Goal: Task Accomplishment & Management: Manage account settings

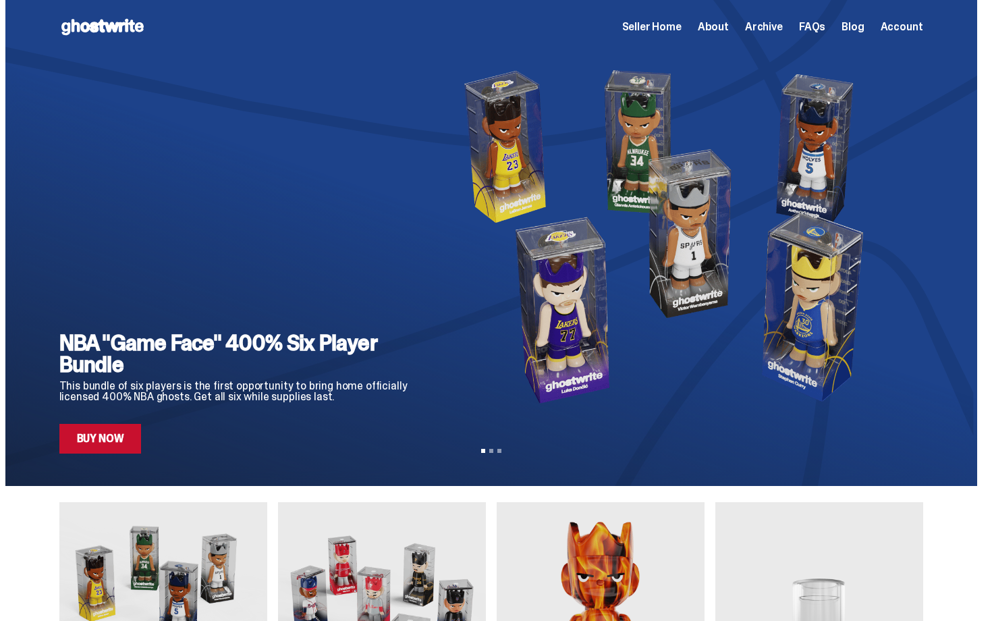
click at [681, 24] on span "Seller Home" at bounding box center [651, 27] width 59 height 11
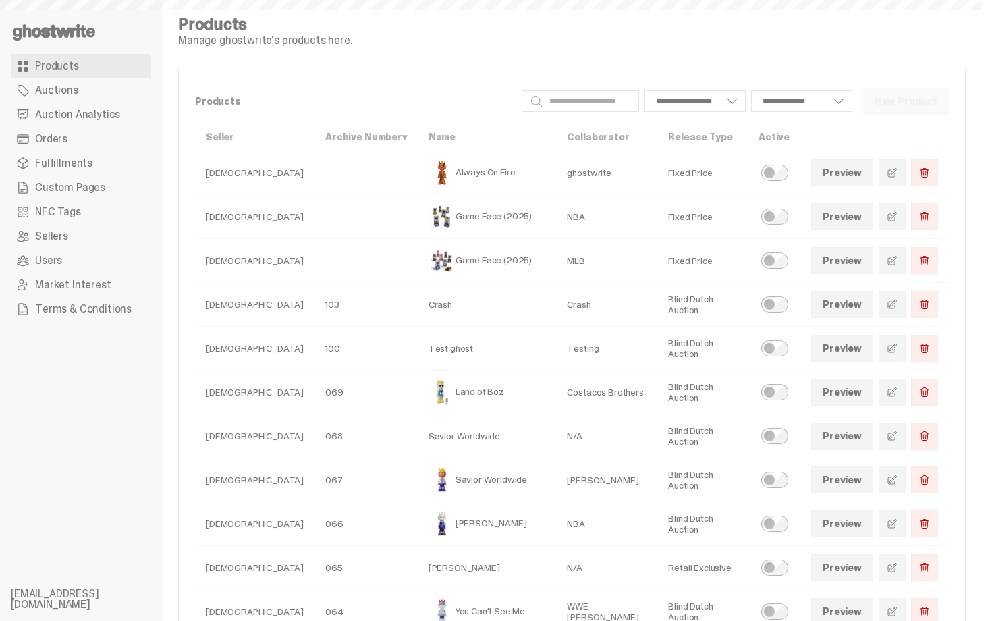
select select
click at [67, 34] on use at bounding box center [54, 32] width 82 height 16
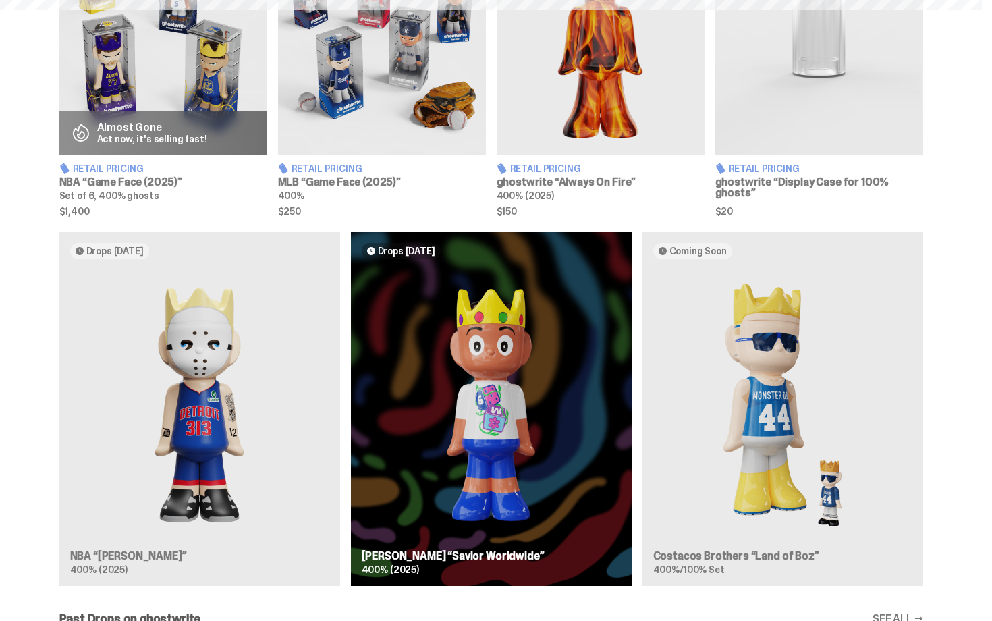
scroll to position [580, 0]
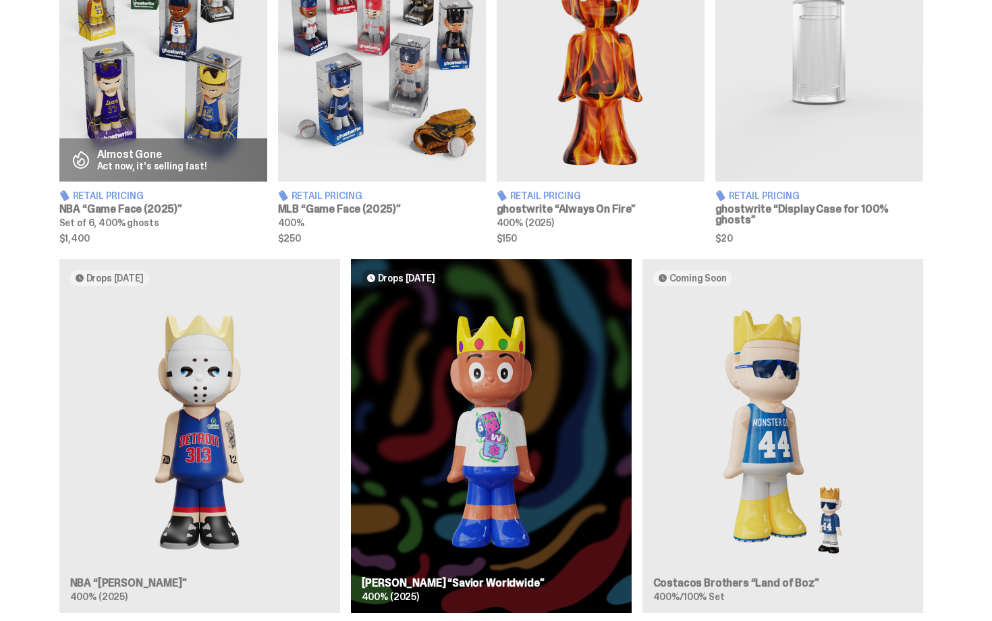
click at [358, 171] on img at bounding box center [382, 52] width 208 height 260
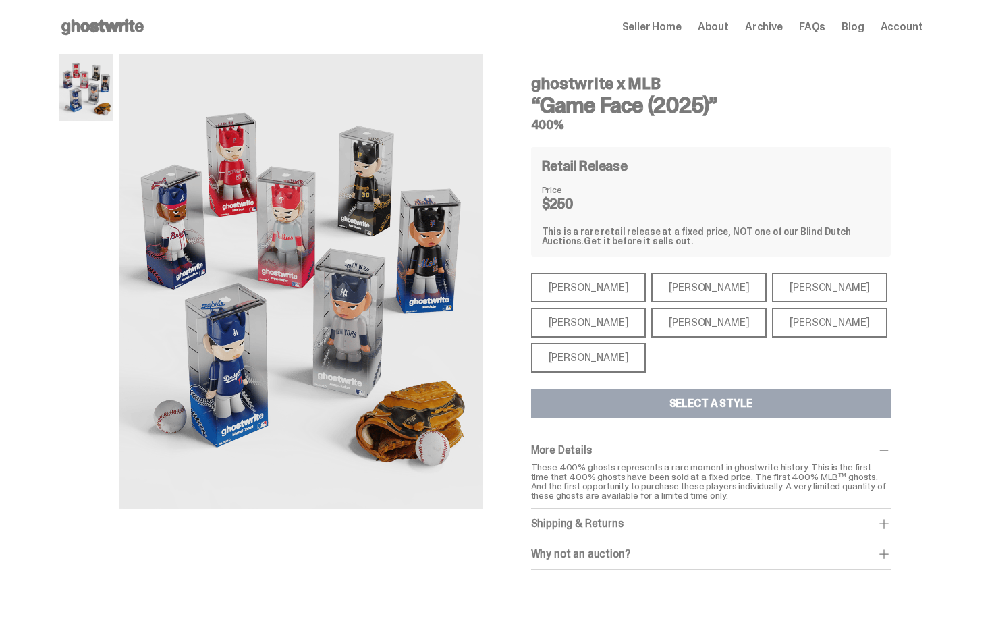
click at [588, 355] on div "Shohei Ohtani" at bounding box center [588, 358] width 115 height 30
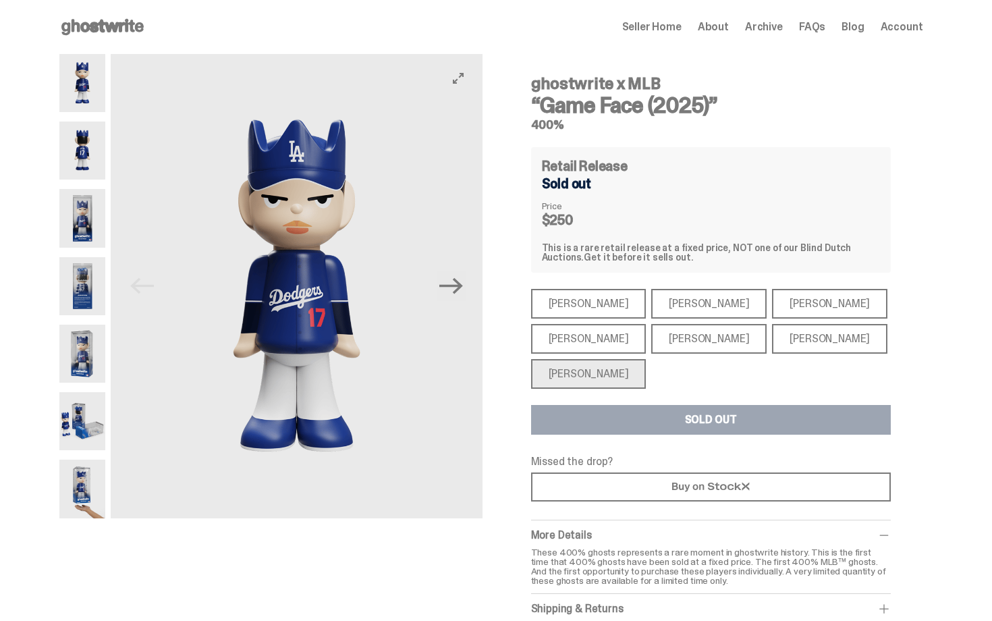
click at [75, 234] on img at bounding box center [82, 218] width 47 height 58
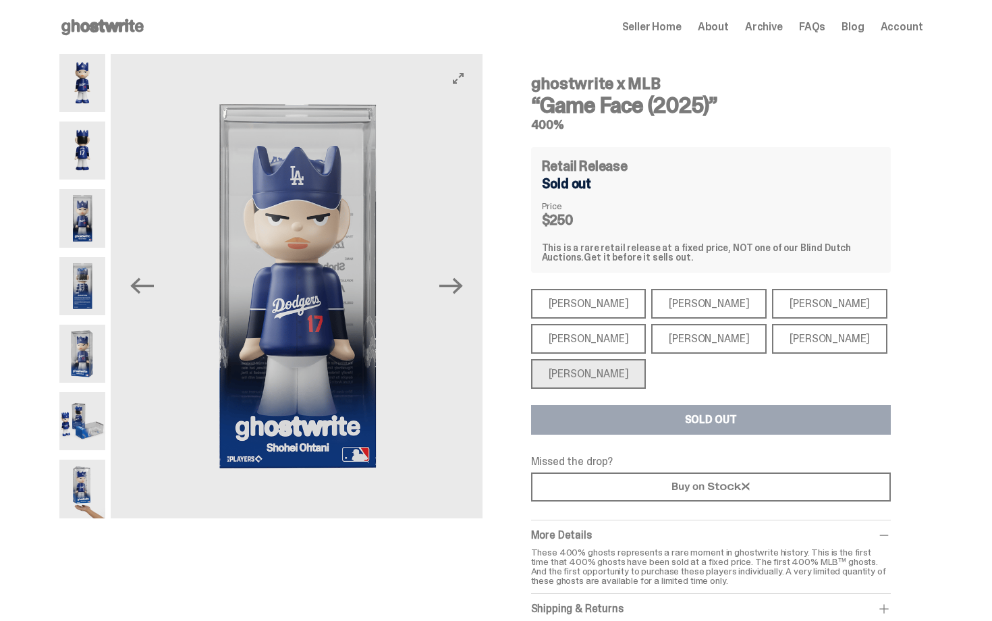
drag, startPoint x: 692, startPoint y: 302, endPoint x: 648, endPoint y: 286, distance: 46.5
click at [692, 302] on div "Paul Skenes" at bounding box center [708, 304] width 115 height 30
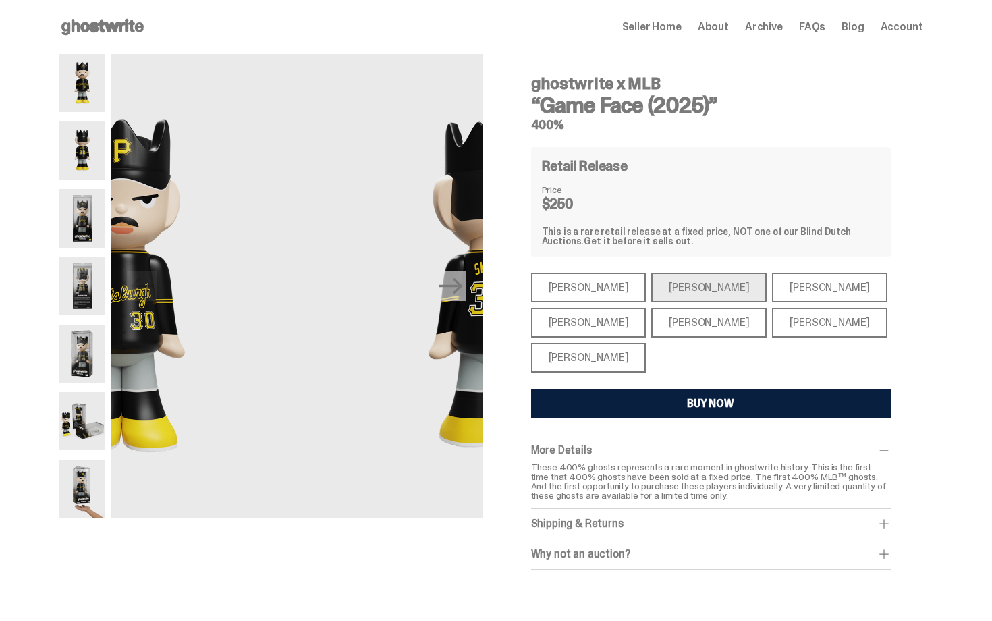
click at [61, 207] on div "ghostwrite x MLB “Game Face (2025)” 400% Previous Next ghostwrite x MLB “Game F…" at bounding box center [491, 325] width 982 height 542
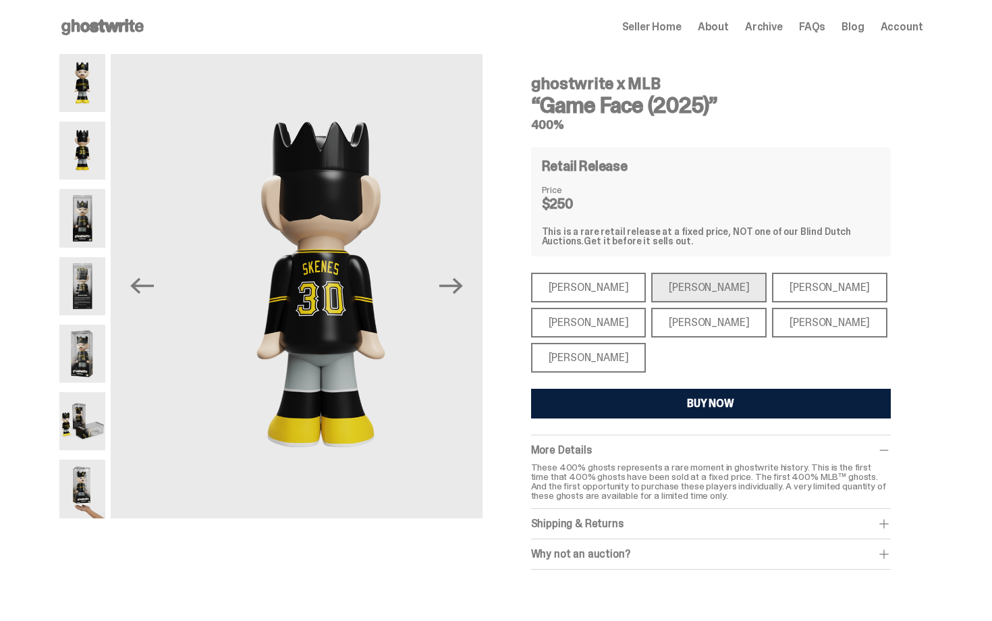
click at [87, 212] on img at bounding box center [82, 218] width 47 height 58
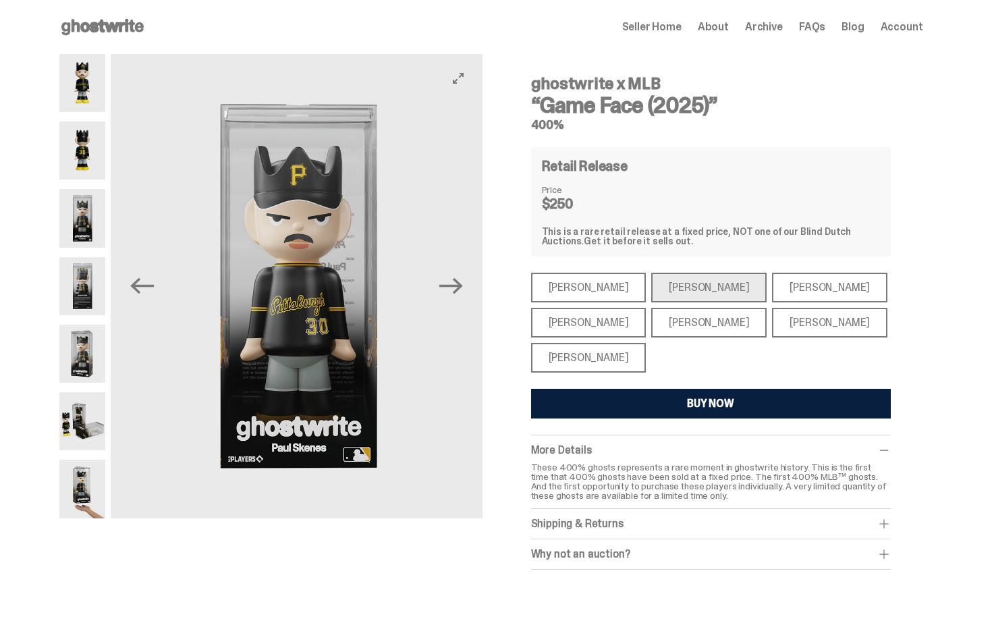
click at [594, 319] on div "Aaron Judge" at bounding box center [588, 323] width 115 height 30
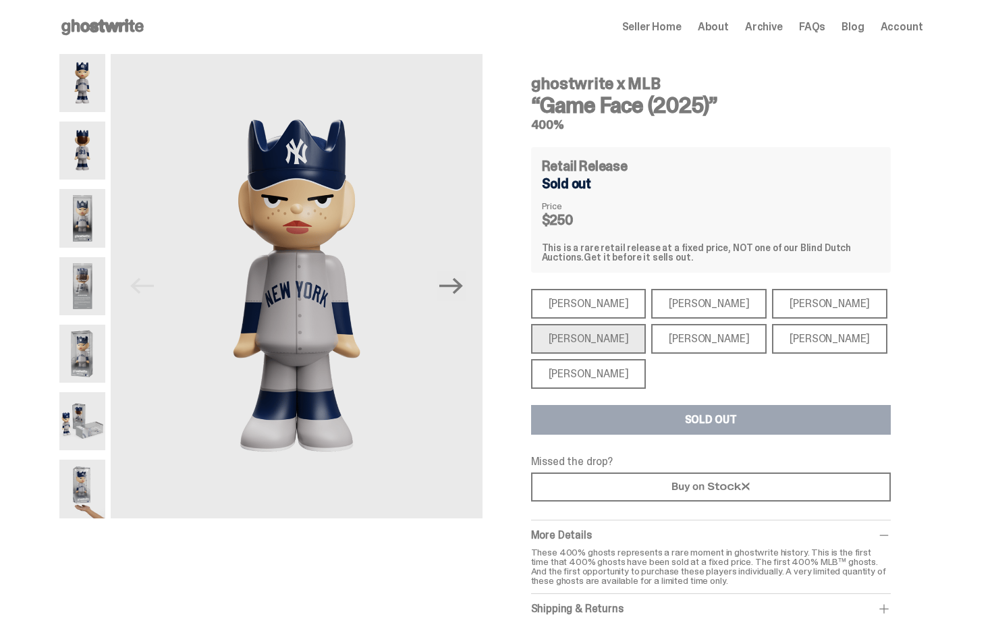
click at [90, 232] on img at bounding box center [82, 218] width 47 height 58
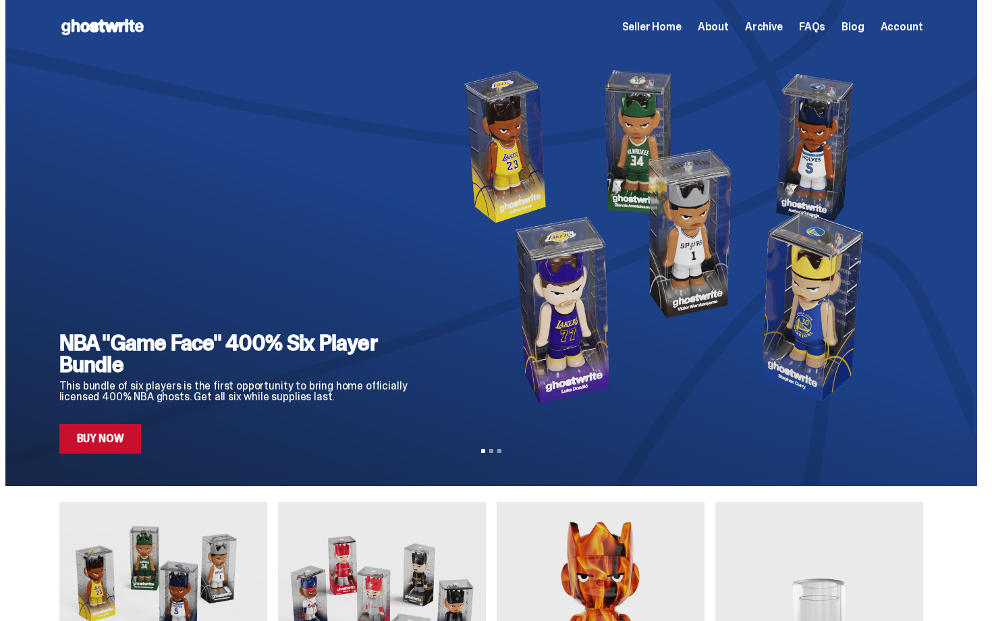
click at [681, 23] on span "Seller Home" at bounding box center [651, 27] width 59 height 11
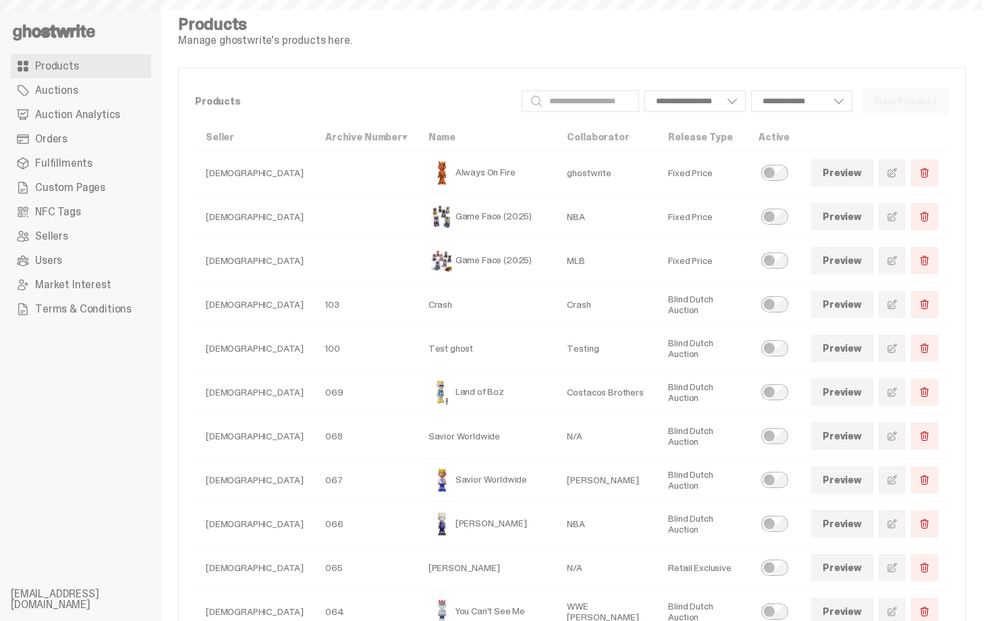
select select
click at [122, 127] on link "Orders" at bounding box center [81, 139] width 140 height 24
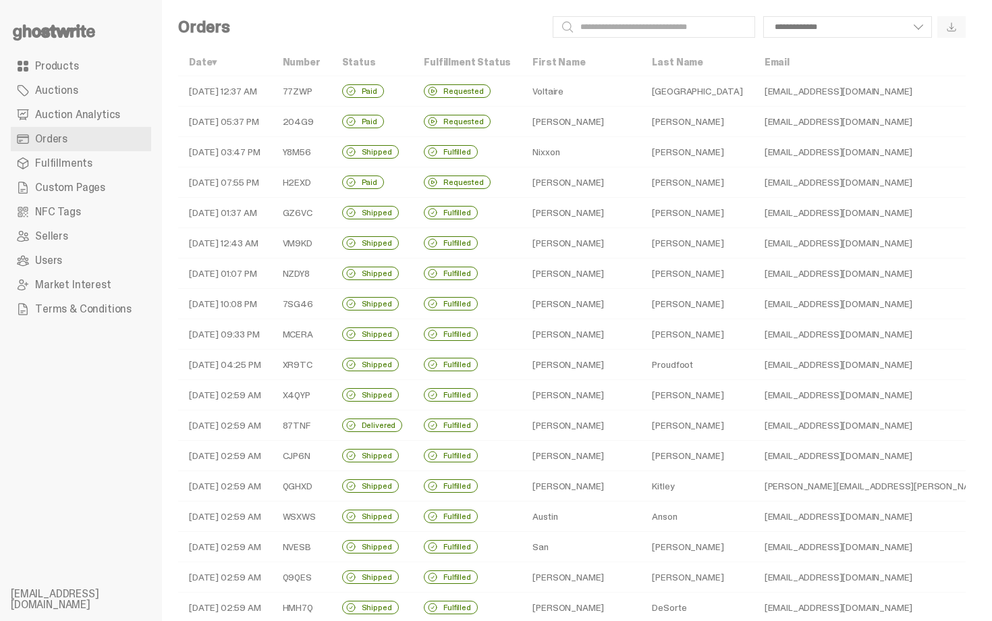
click at [641, 92] on td "Valencia" at bounding box center [697, 91] width 112 height 30
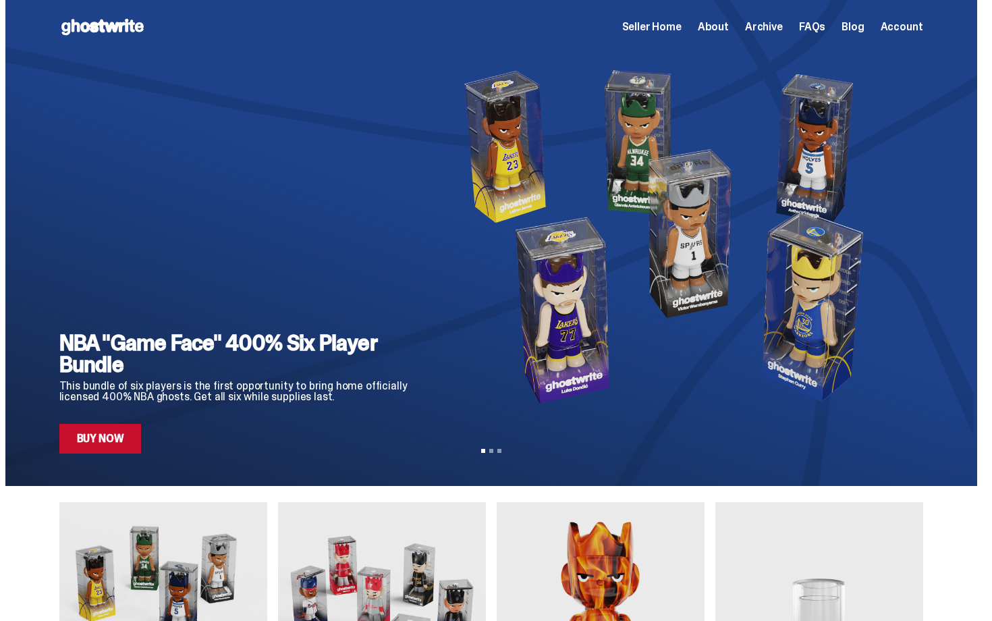
click at [644, 26] on span "Seller Home" at bounding box center [651, 27] width 59 height 11
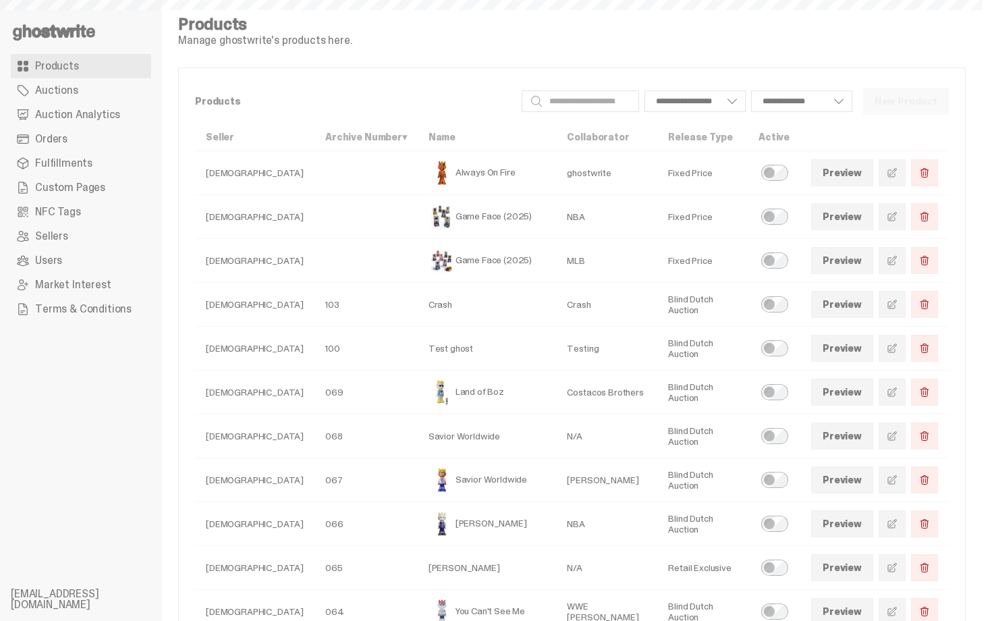
select select
click at [36, 135] on span "Orders" at bounding box center [51, 139] width 32 height 11
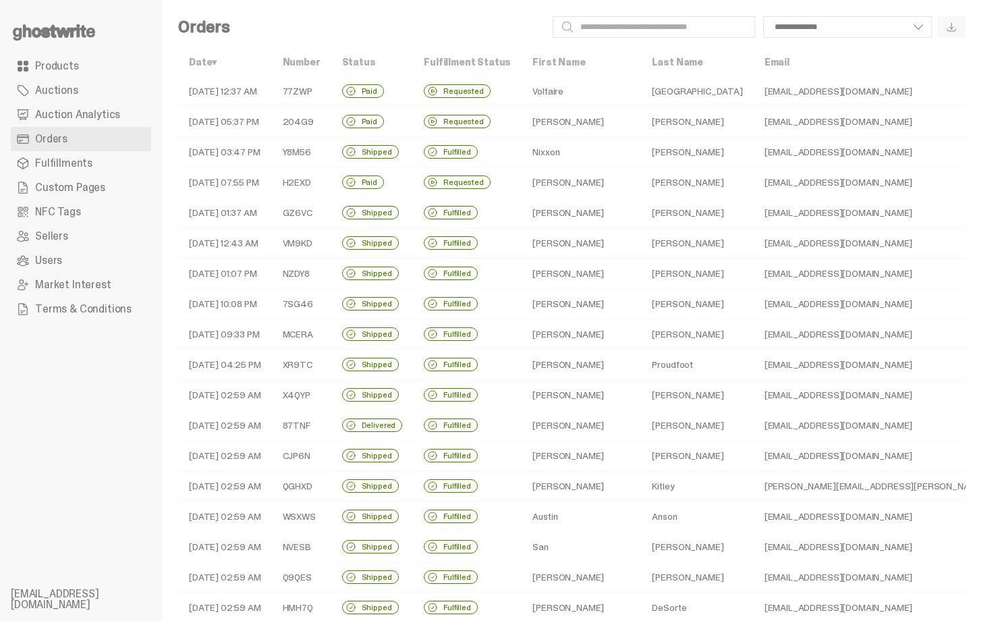
click at [635, 42] on div "**********" at bounding box center [572, 447] width 820 height 894
click at [635, 35] on input "Search" at bounding box center [653, 27] width 202 height 22
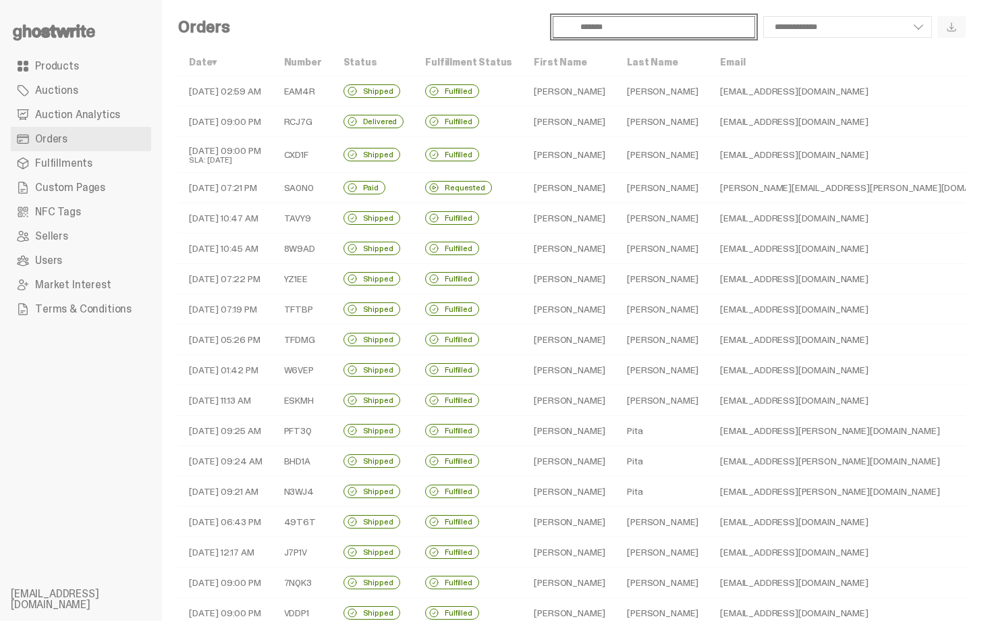
type input "*******"
click at [430, 85] on td "Fulfilled" at bounding box center [468, 91] width 109 height 30
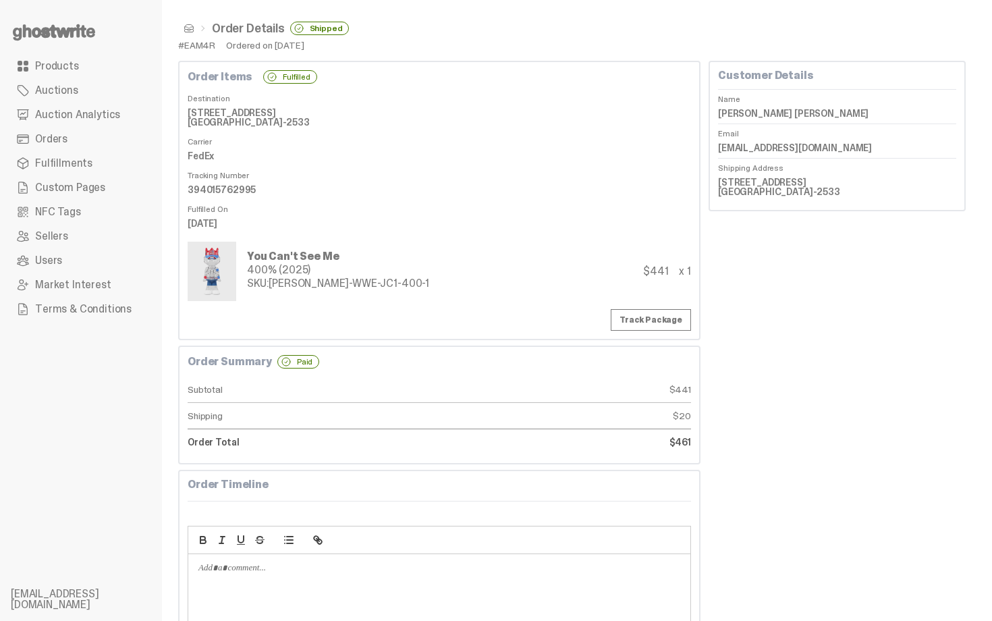
click at [188, 27] on span at bounding box center [188, 28] width 11 height 11
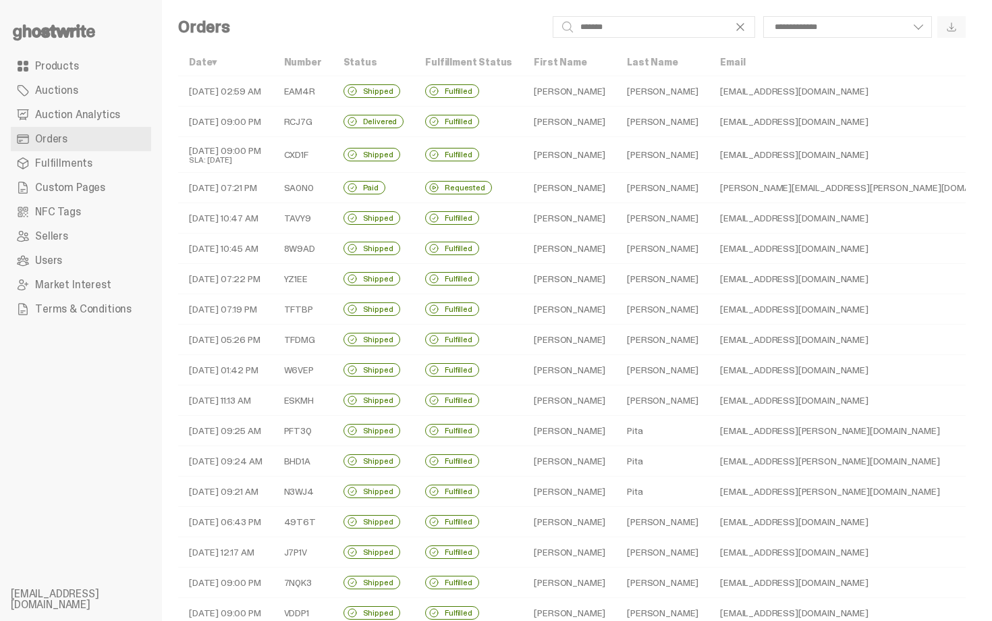
click at [548, 105] on td "[PERSON_NAME]" at bounding box center [569, 91] width 93 height 30
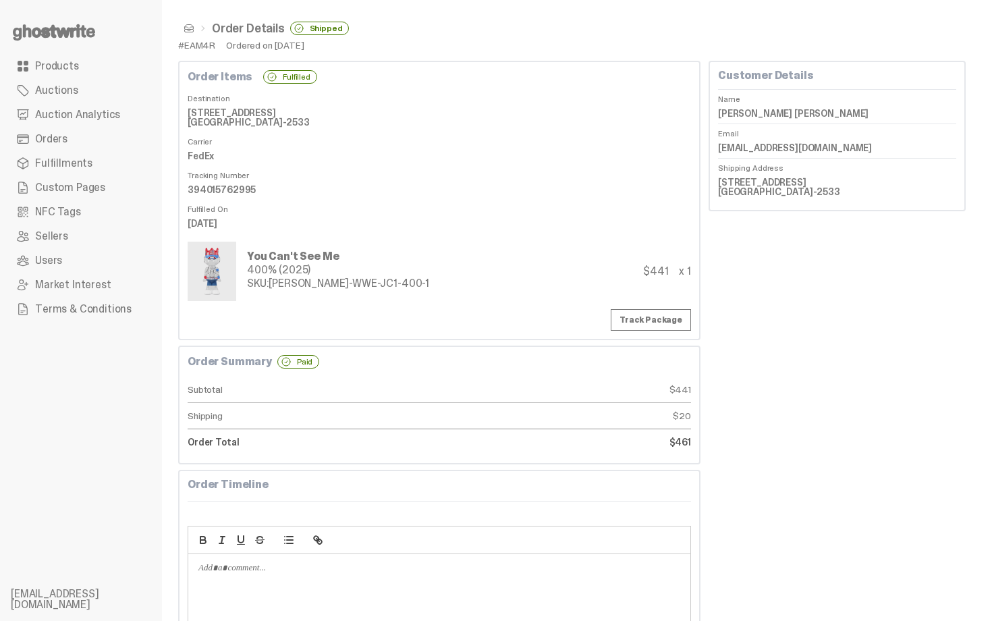
click at [191, 28] on span at bounding box center [188, 28] width 11 height 11
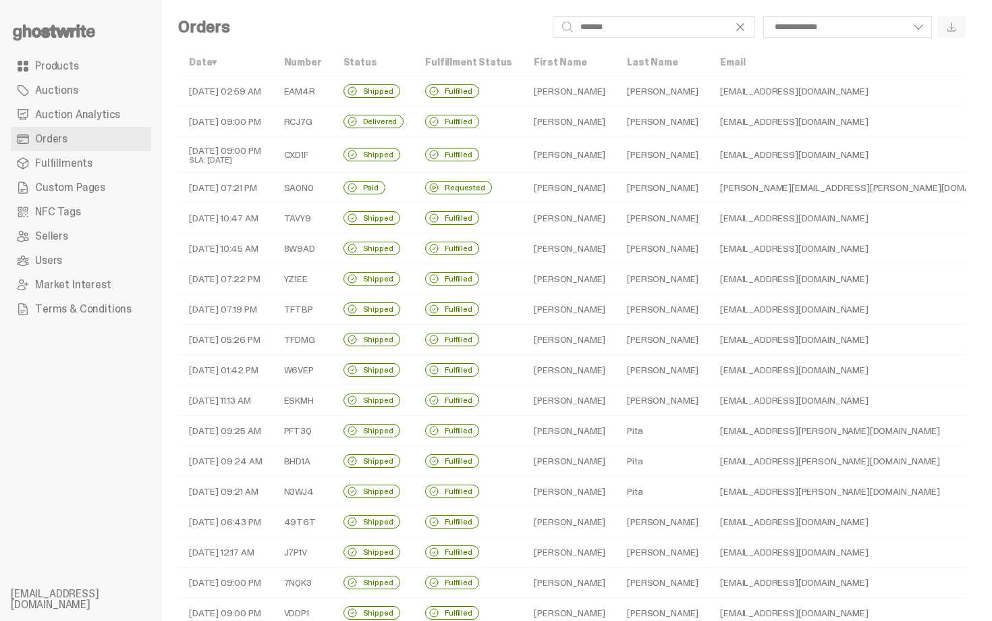
click at [565, 121] on td "[PERSON_NAME]" at bounding box center [569, 122] width 93 height 30
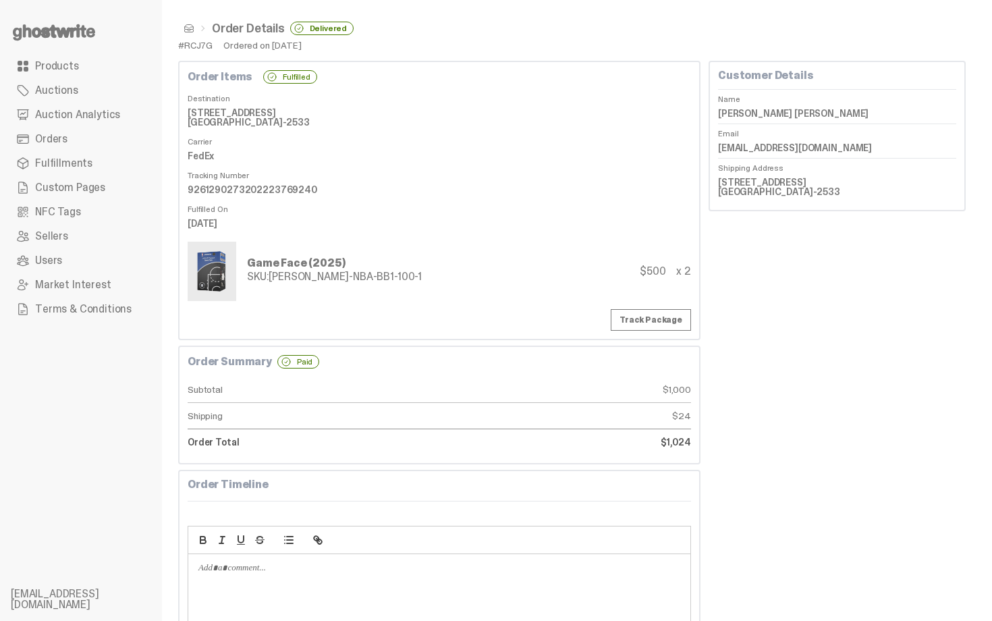
click at [190, 30] on span at bounding box center [188, 28] width 11 height 11
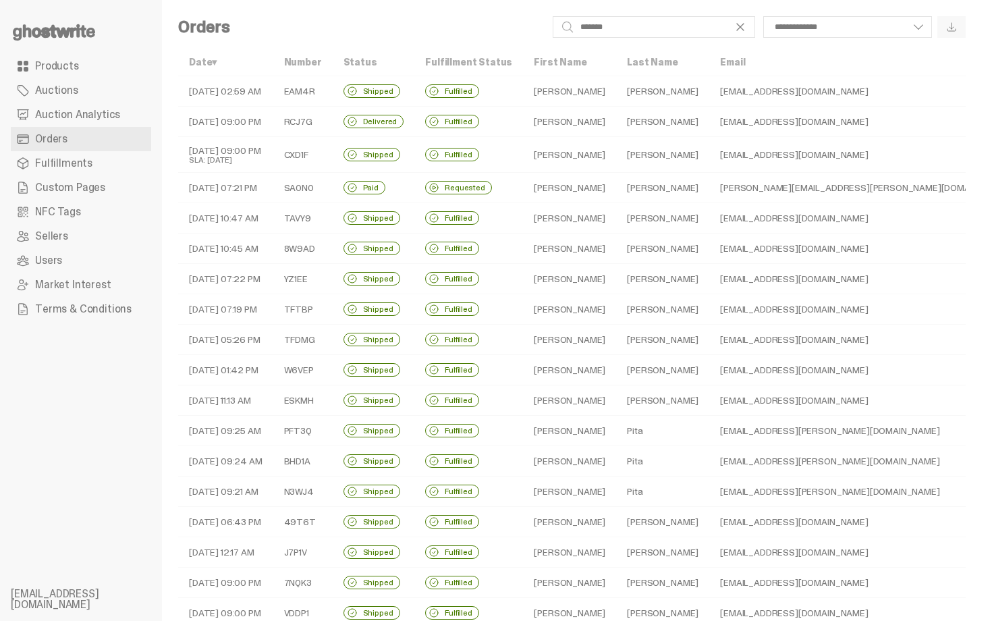
click at [587, 148] on td "[PERSON_NAME]" at bounding box center [569, 155] width 93 height 36
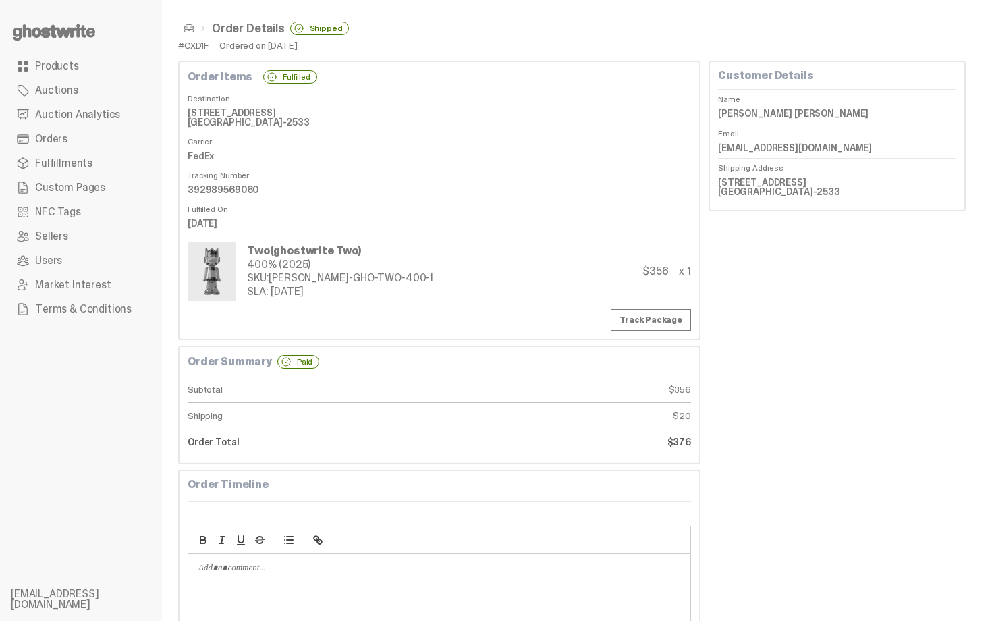
click at [748, 111] on dd "[PERSON_NAME] [PERSON_NAME]" at bounding box center [837, 113] width 238 height 20
copy dl "[PERSON_NAME] [PERSON_NAME]"
click at [748, 178] on dd "[STREET_ADDRESS] [GEOGRAPHIC_DATA]-2533" at bounding box center [837, 187] width 238 height 30
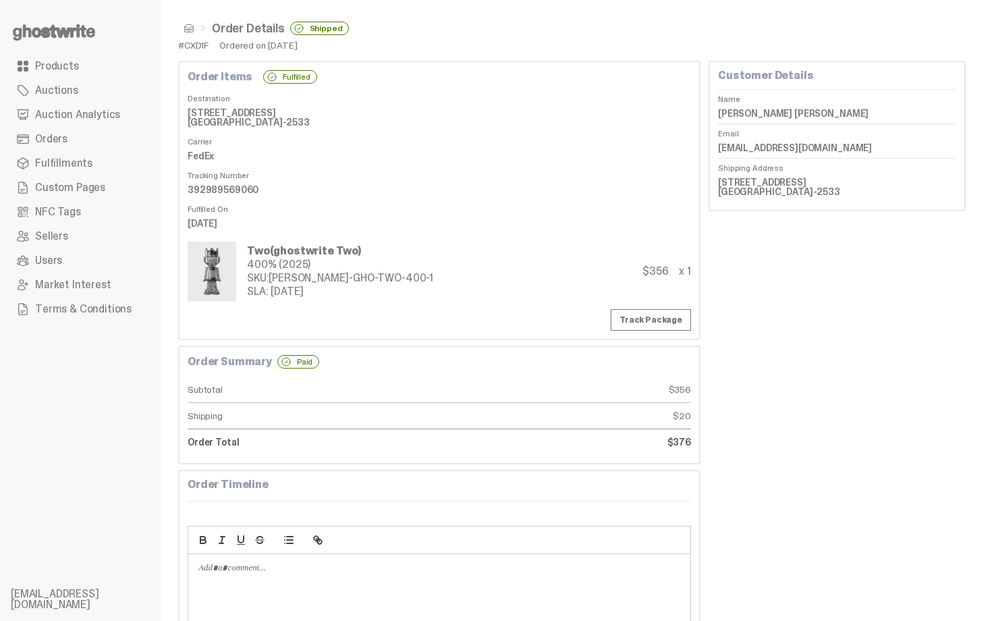
click at [748, 178] on dd "[STREET_ADDRESS] [GEOGRAPHIC_DATA]-2533" at bounding box center [837, 187] width 238 height 30
copy dd "[STREET_ADDRESS]"
